Goal: Transaction & Acquisition: Purchase product/service

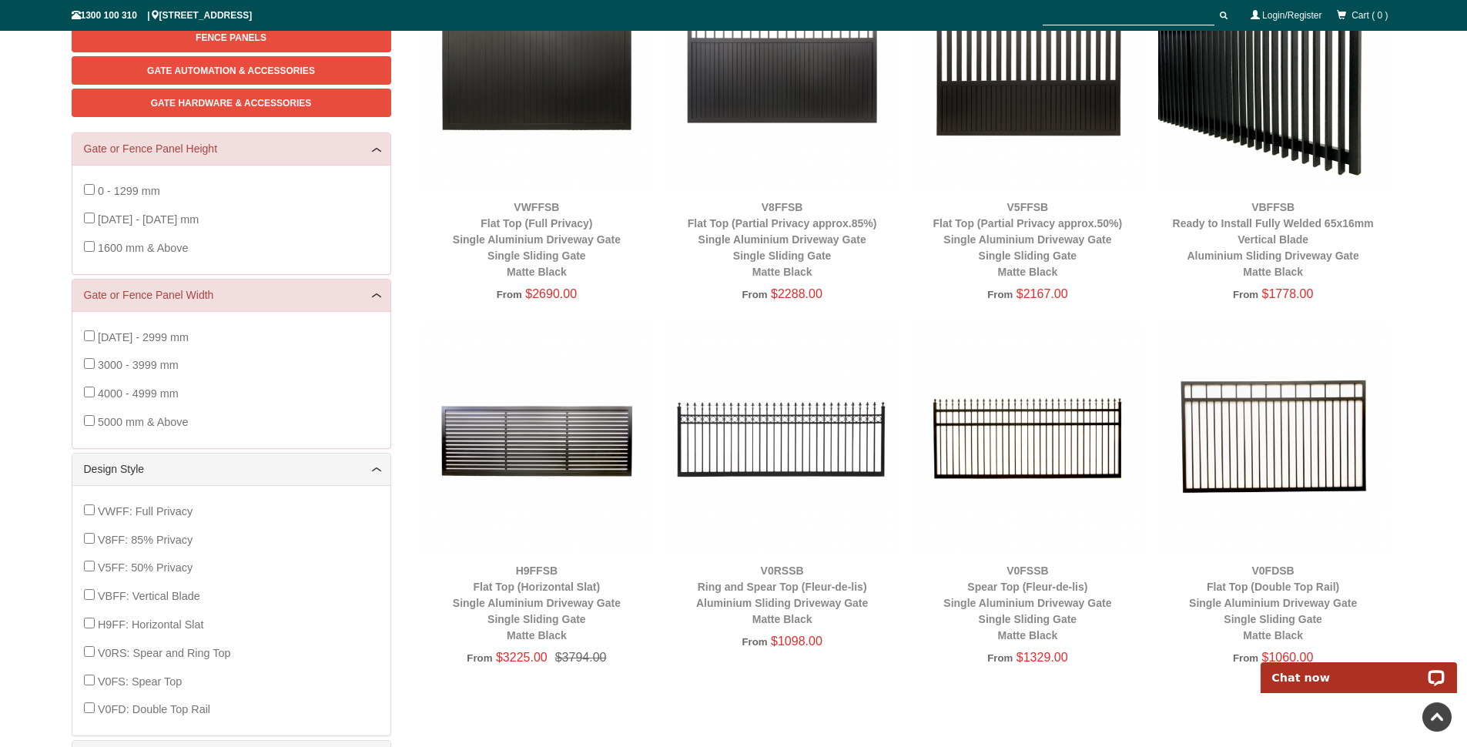
scroll to position [223, 0]
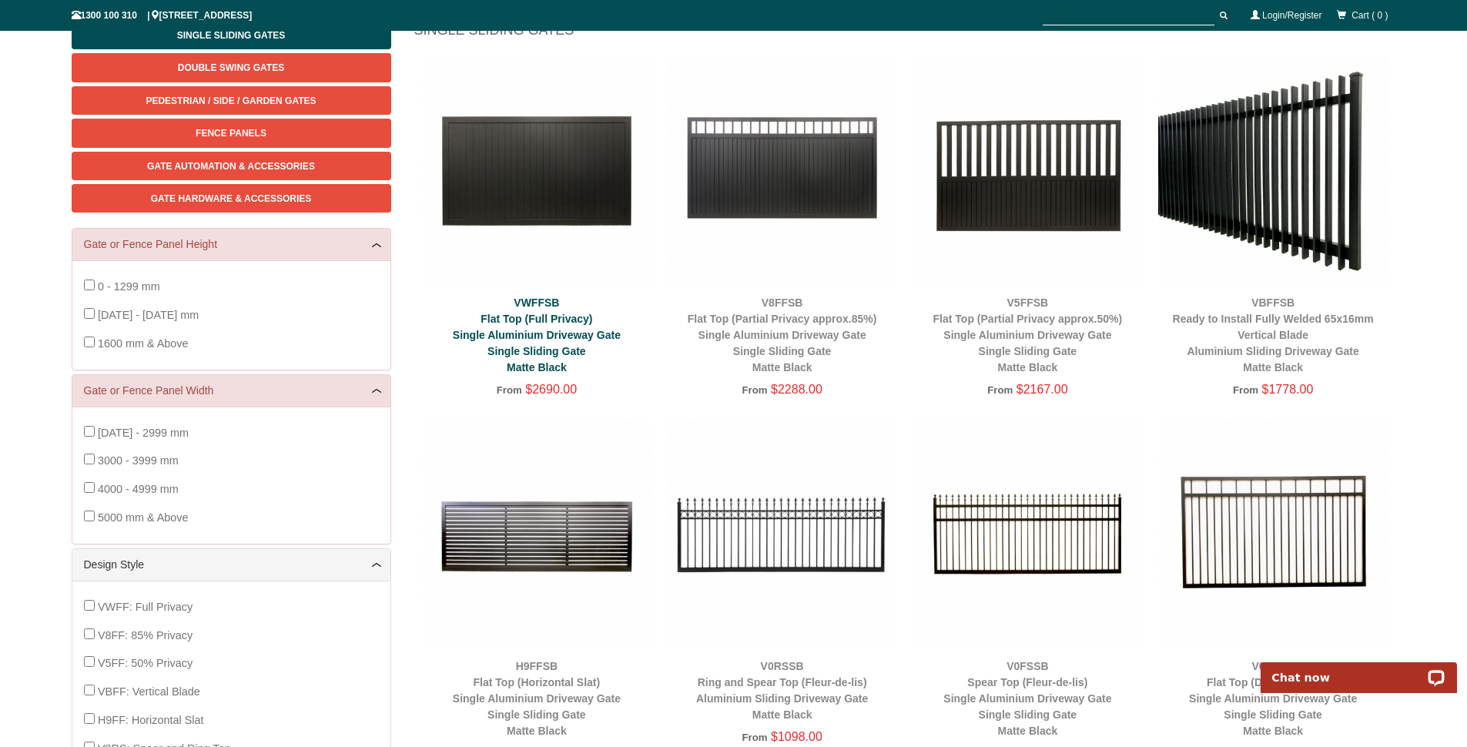
click at [505, 334] on link "VWFFSB Flat Top (Full Privacy) Single Aluminium Driveway Gate Single Sliding Ga…" at bounding box center [537, 334] width 168 height 77
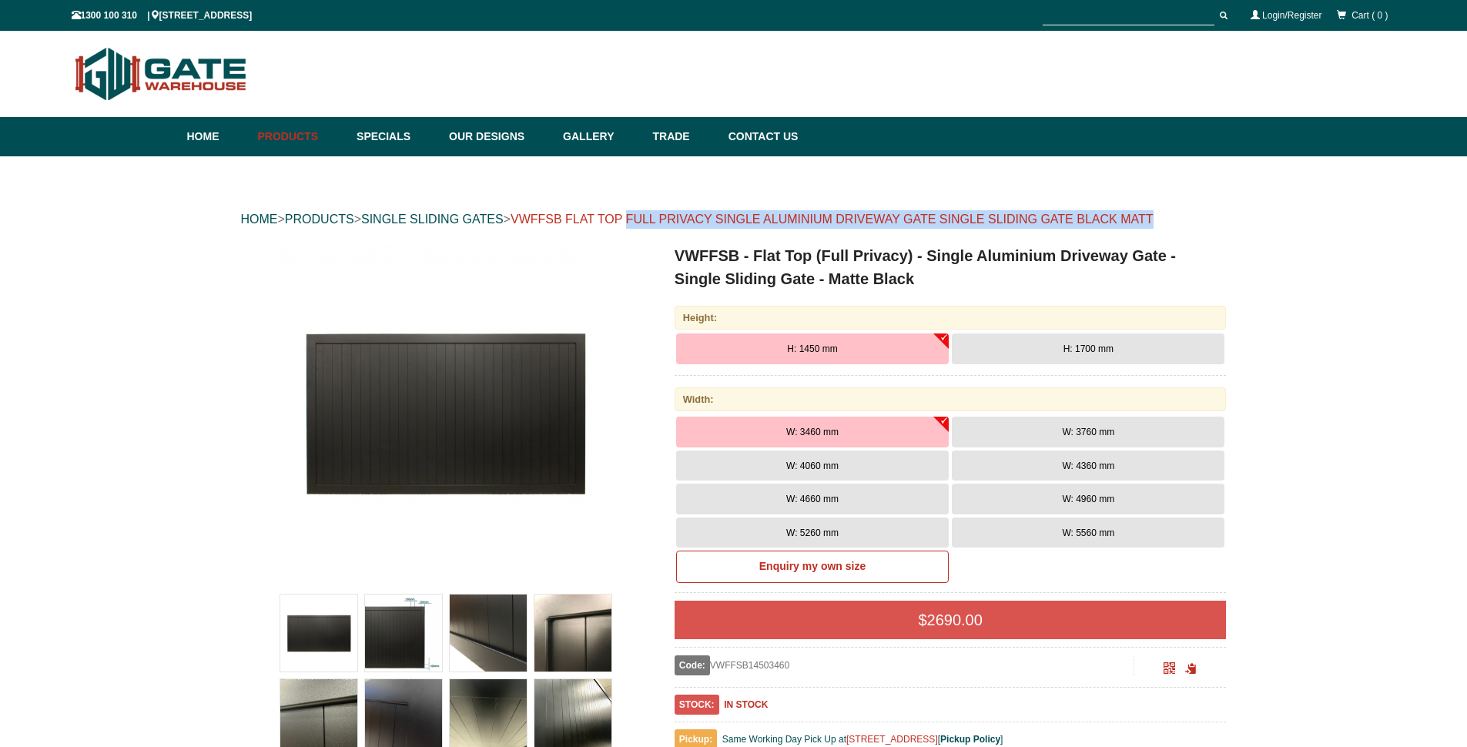
click at [648, 224] on div "HOME > PRODUCTS > SINGLE SLIDING GATES > VWFFSB FLAT TOP FULL PRIVACY SINGLE AL…" at bounding box center [734, 219] width 986 height 49
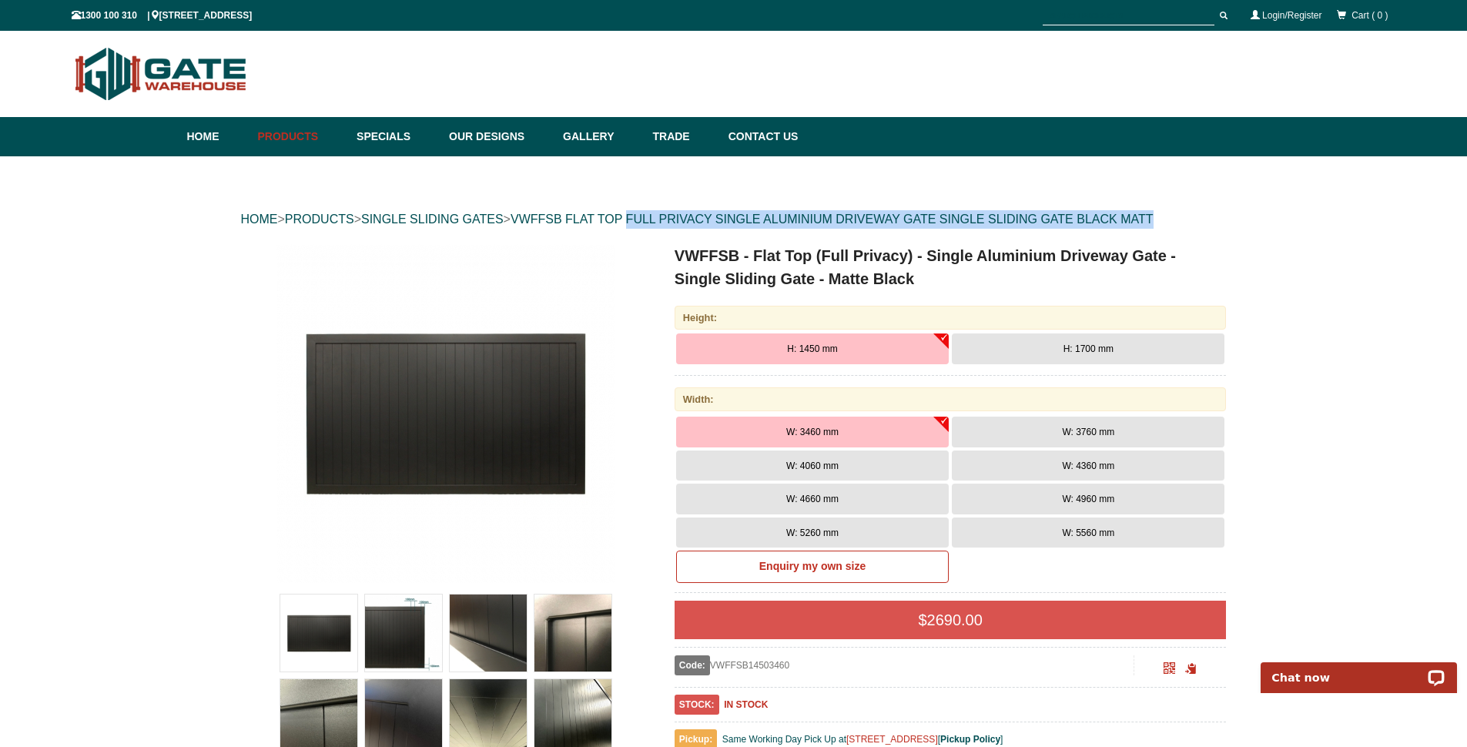
click at [474, 410] on img at bounding box center [445, 413] width 339 height 339
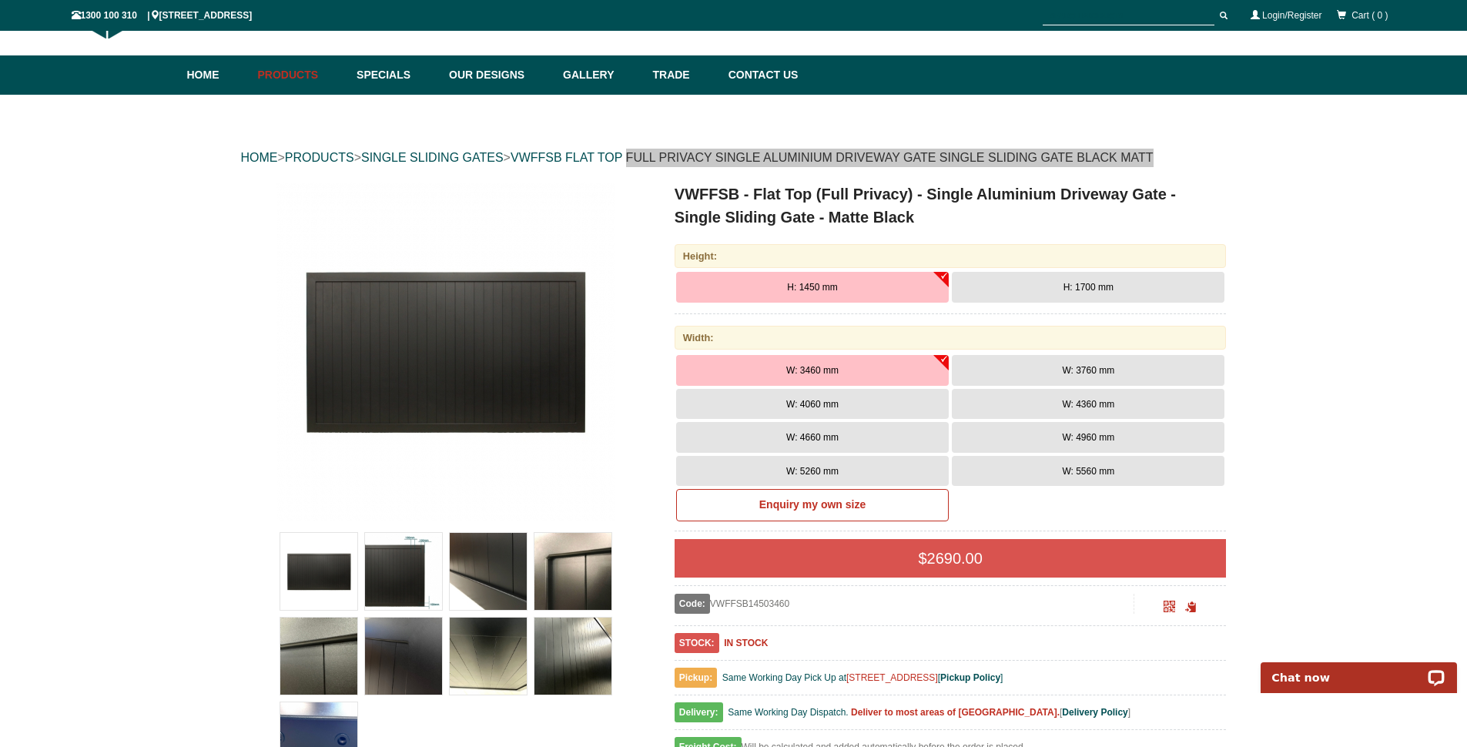
scroll to position [296, 0]
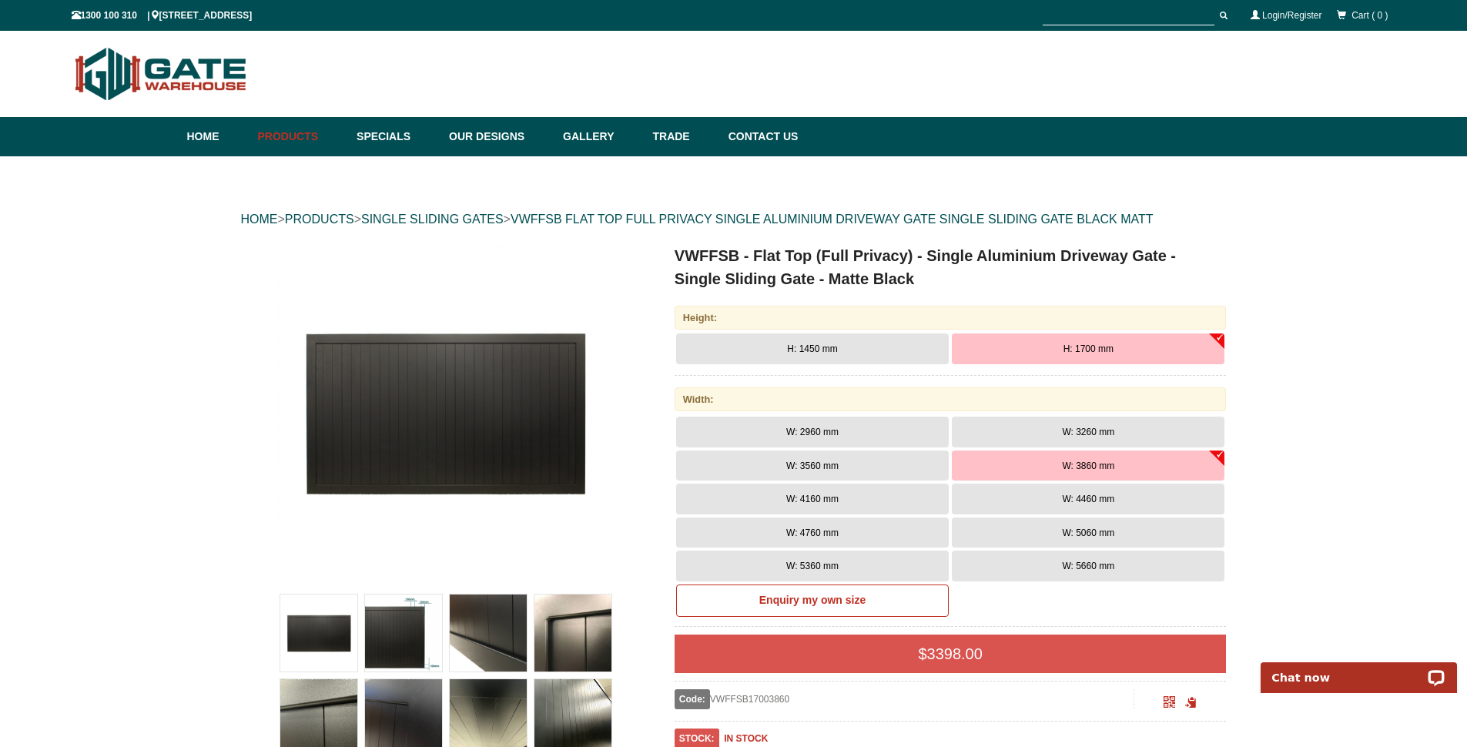
click at [1152, 6] on div at bounding box center [1139, 16] width 193 height 28
click at [1148, 14] on input "text" at bounding box center [1129, 15] width 172 height 19
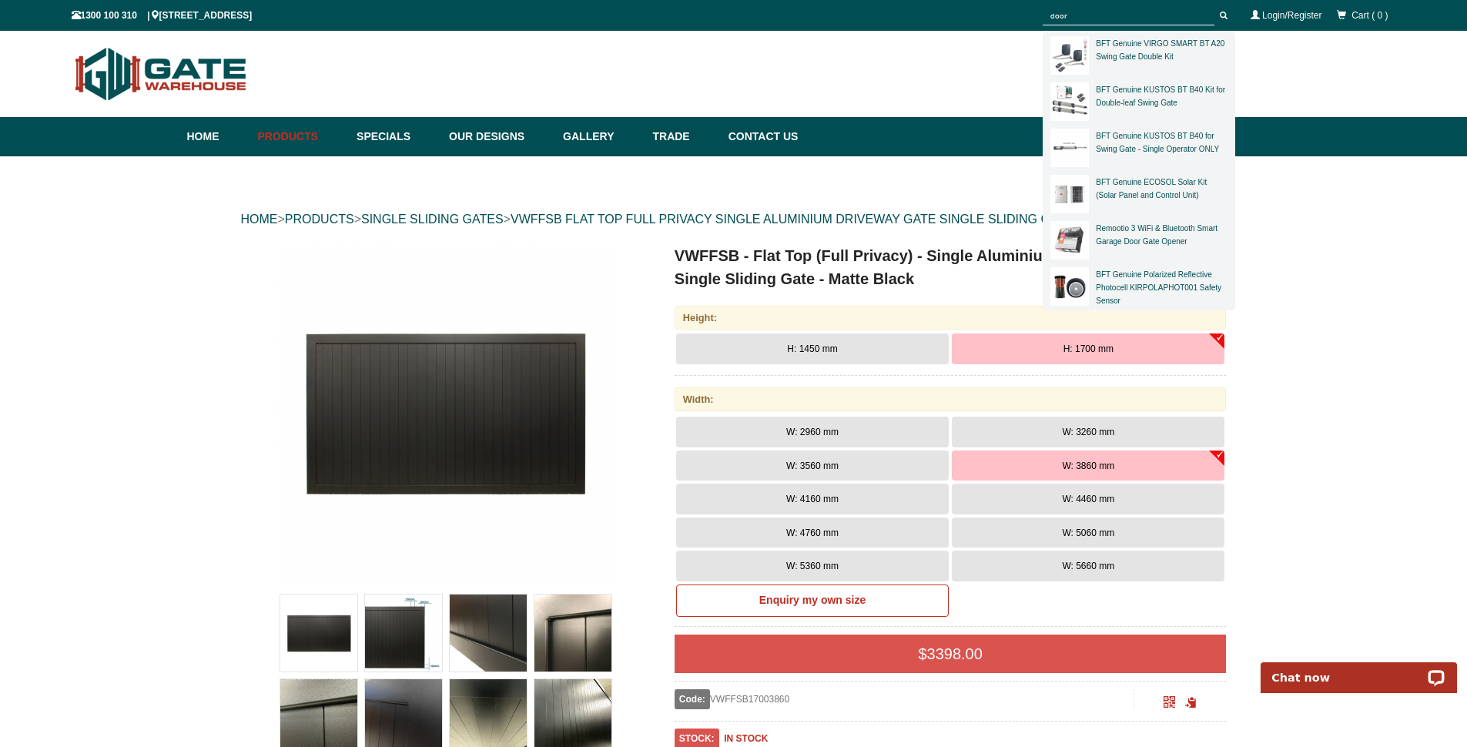
type input "door"
click at [1212, 6] on button "submit" at bounding box center [1223, 15] width 23 height 19
